Goal: Navigation & Orientation: Find specific page/section

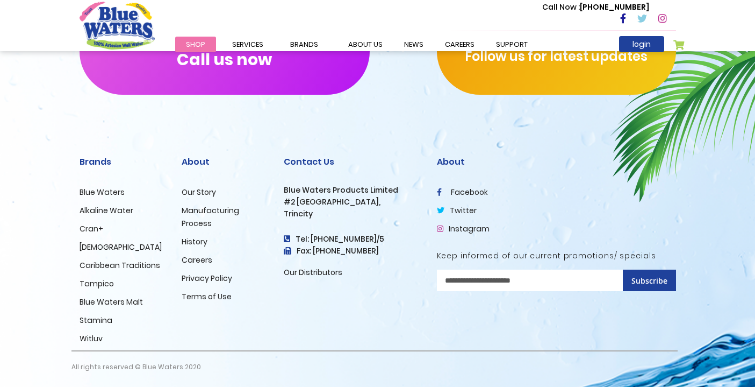
scroll to position [1102, 0]
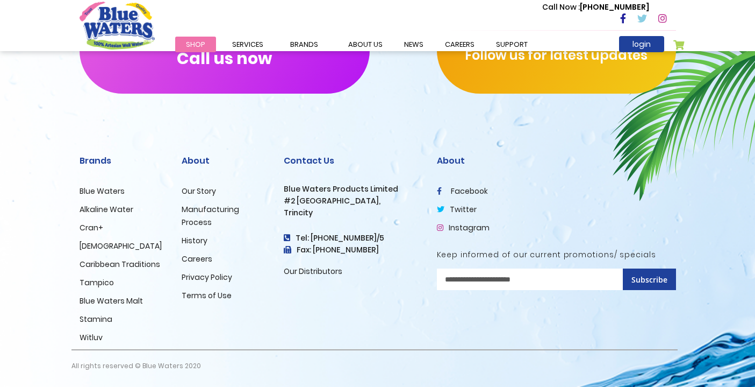
click at [318, 270] on link "Our Distributors" at bounding box center [313, 271] width 59 height 11
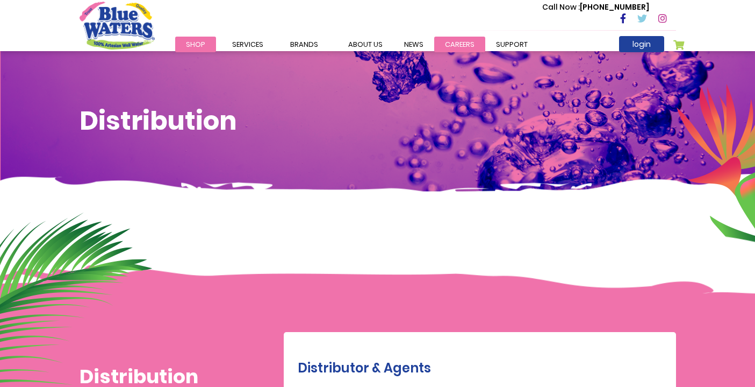
click at [461, 41] on link "careers" at bounding box center [459, 45] width 51 height 16
